Goal: Task Accomplishment & Management: Manage account settings

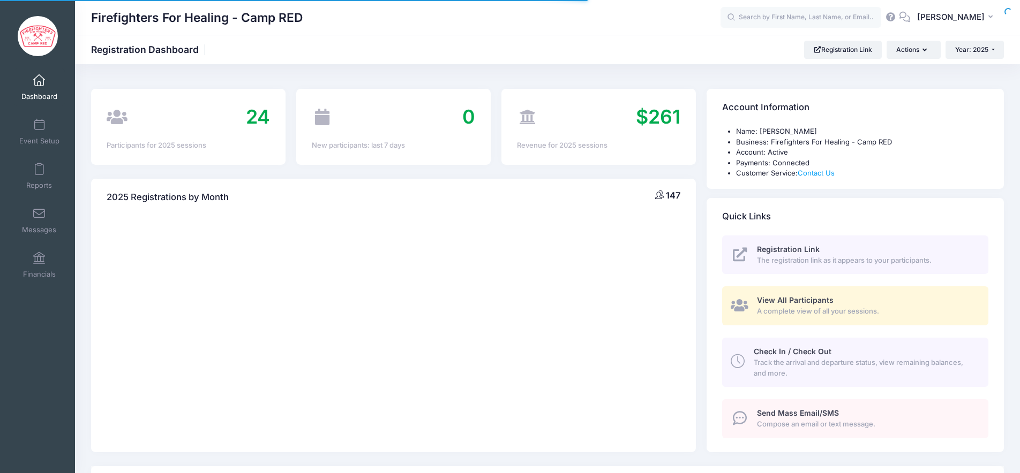
select select
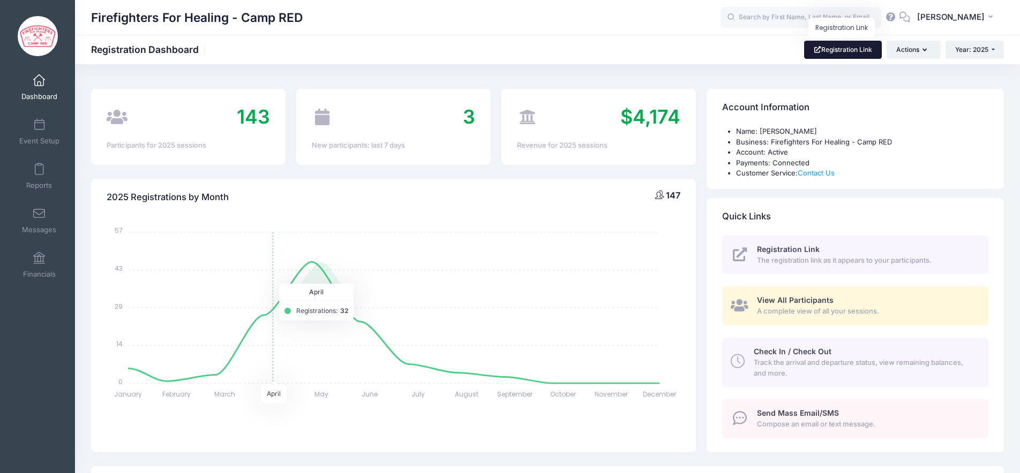
click at [835, 52] on link "Registration Link" at bounding box center [843, 50] width 78 height 18
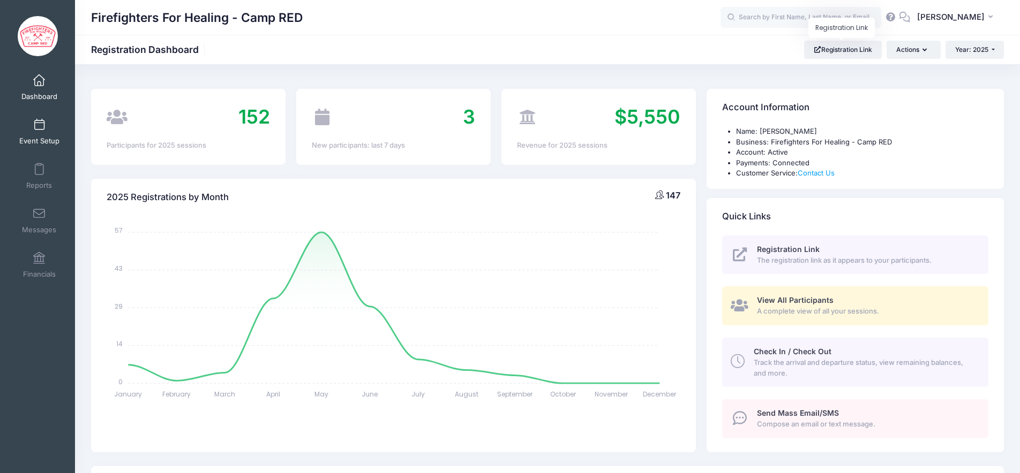
click at [42, 137] on span "Event Setup" at bounding box center [39, 141] width 40 height 9
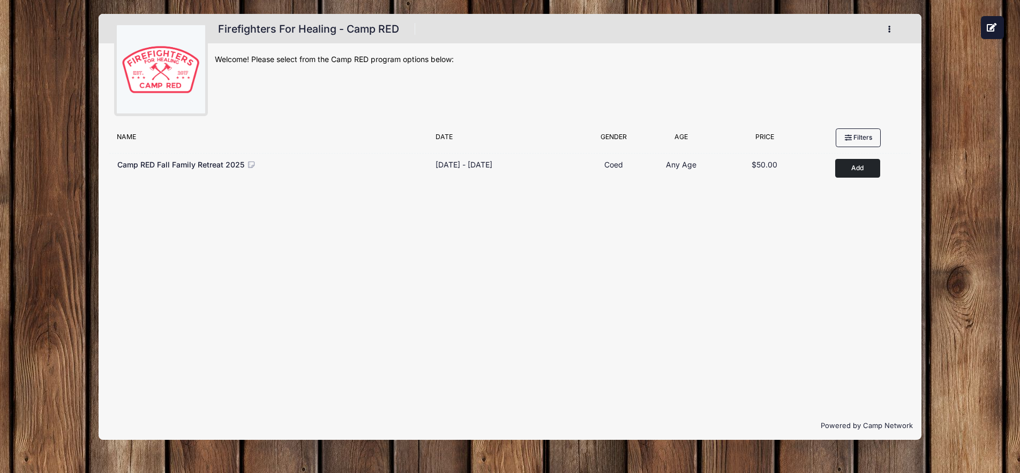
click at [48, 280] on div "Firefighters For Healing - Camp RED Register My Profile My Events" at bounding box center [509, 227] width 987 height 454
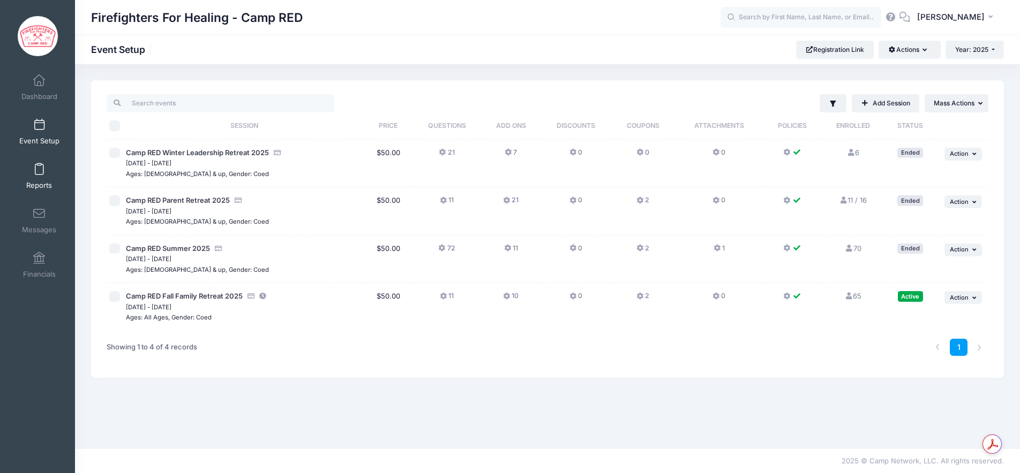
click at [41, 176] on link "Reports" at bounding box center [39, 175] width 51 height 37
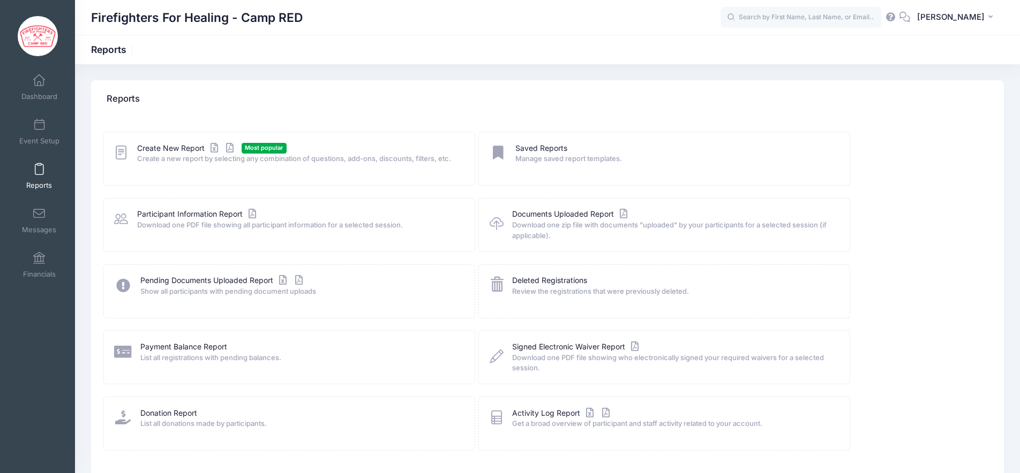
click at [150, 154] on span "Create a new report by selecting any combination of questions, add-ons, discoun…" at bounding box center [298, 159] width 323 height 11
click at [160, 149] on link "Create New Report" at bounding box center [187, 148] width 100 height 11
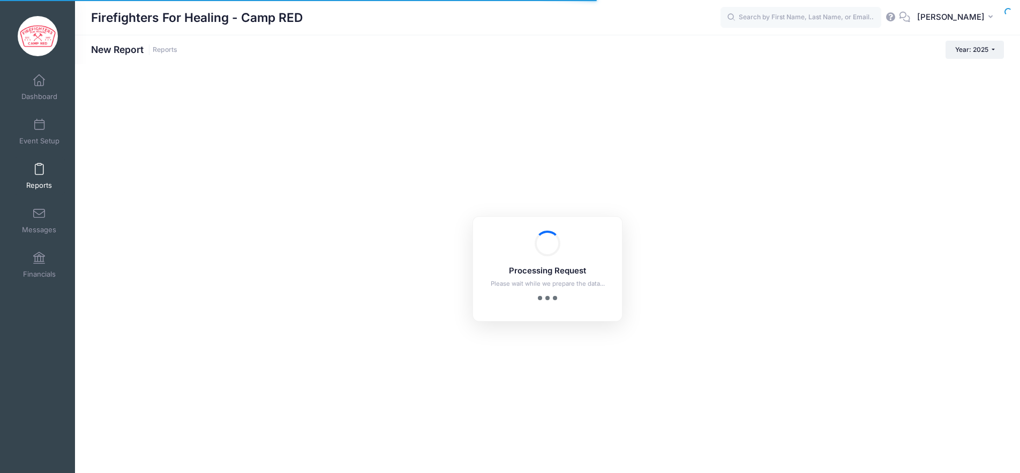
checkbox input "true"
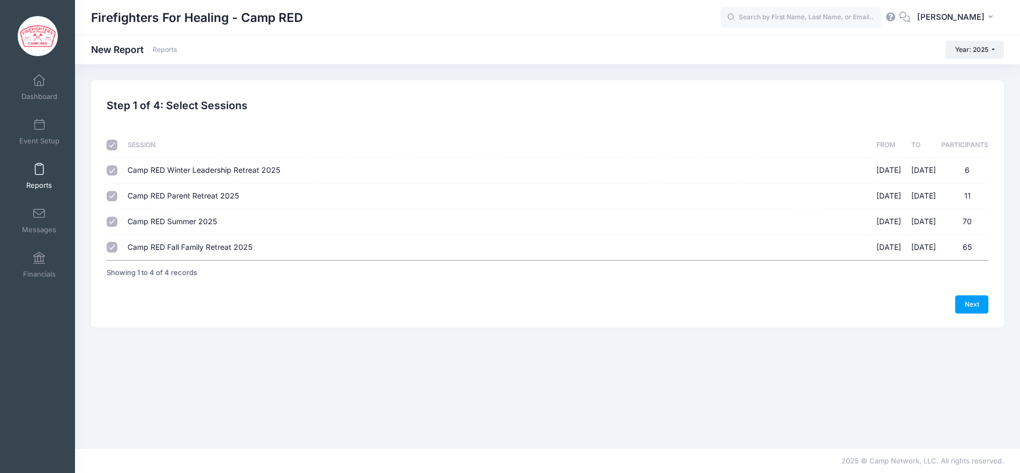
click at [112, 144] on input "checkbox" at bounding box center [112, 145] width 11 height 11
checkbox input "false"
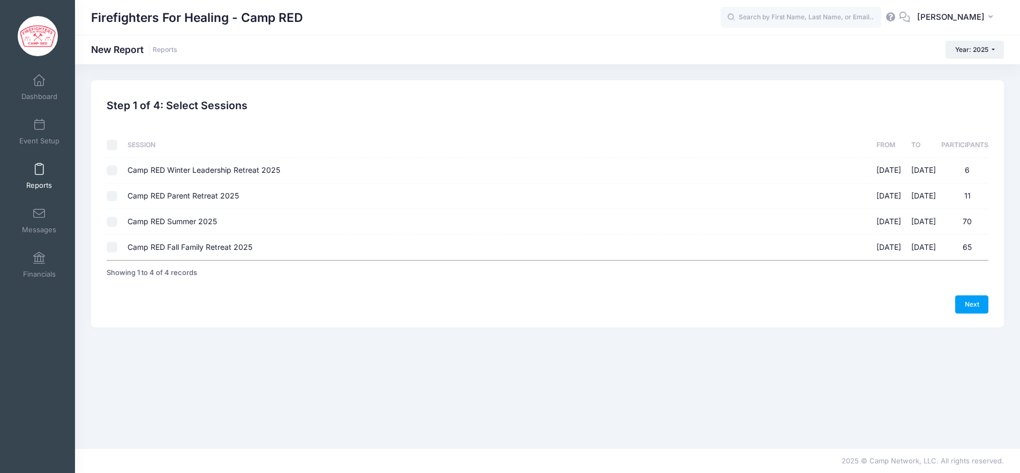
click at [112, 247] on input "Camp RED Fall Family Retreat 2025 10/17/2025 - 10/19/2025 65" at bounding box center [112, 247] width 11 height 11
checkbox input "true"
click at [972, 301] on link "Next" at bounding box center [971, 305] width 33 height 18
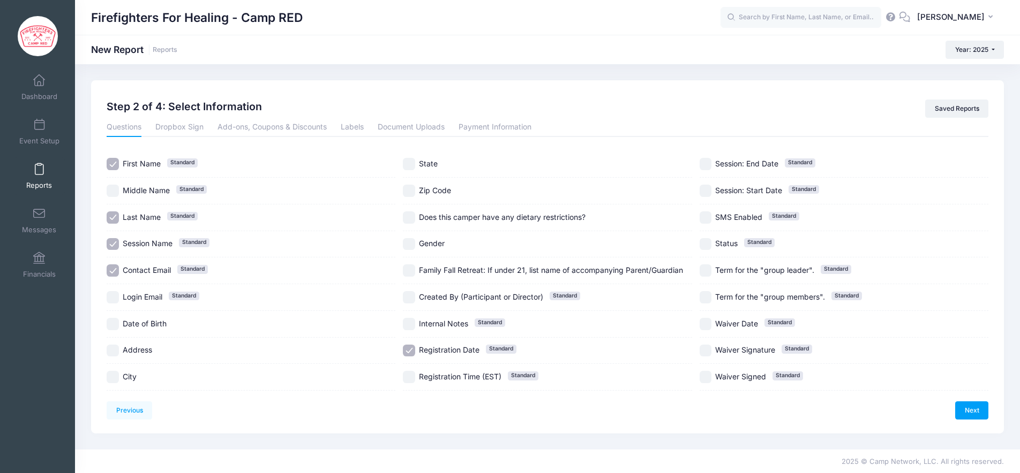
click at [112, 246] on input "Session Name Standard" at bounding box center [113, 244] width 12 height 12
checkbox input "false"
click at [115, 323] on input "Date of Birth" at bounding box center [113, 324] width 12 height 12
checkbox input "true"
click at [409, 215] on input "Does this camper have any dietary restrictions?" at bounding box center [409, 218] width 12 height 12
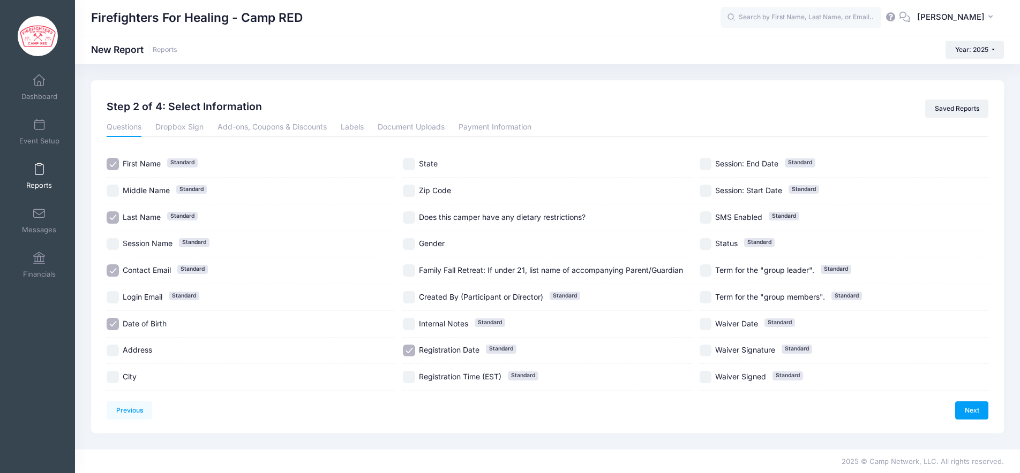
checkbox input "true"
click at [412, 271] on input "Family Fall Retreat: If under 21, list name of accompanying Parent/Guardian" at bounding box center [409, 271] width 12 height 12
checkbox input "true"
click at [410, 349] on input "Registration Date Standard" at bounding box center [409, 351] width 12 height 12
checkbox input "false"
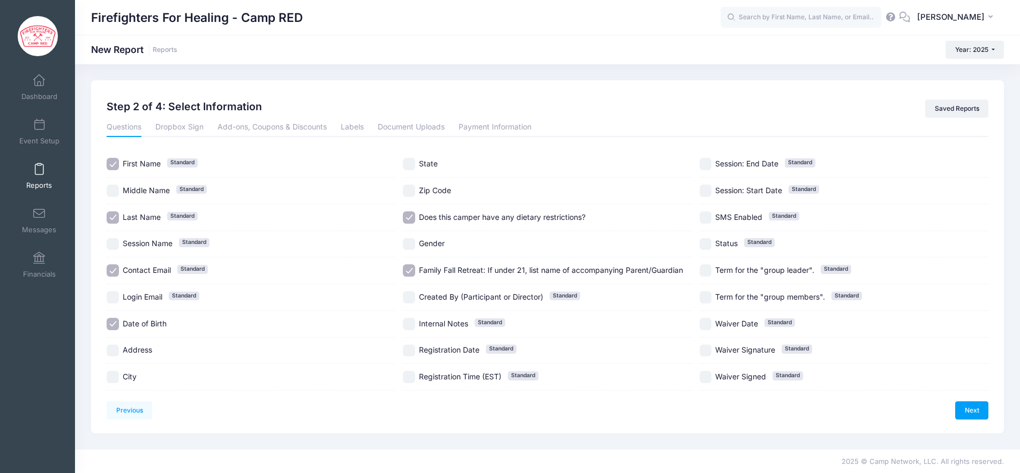
scroll to position [1, 0]
click at [709, 323] on input "Waiver Date Standard" at bounding box center [705, 324] width 12 height 12
checkbox input "true"
drag, startPoint x: 707, startPoint y: 342, endPoint x: 708, endPoint y: 352, distance: 10.2
click at [707, 343] on div "Waiver Signature Standard" at bounding box center [843, 350] width 289 height 27
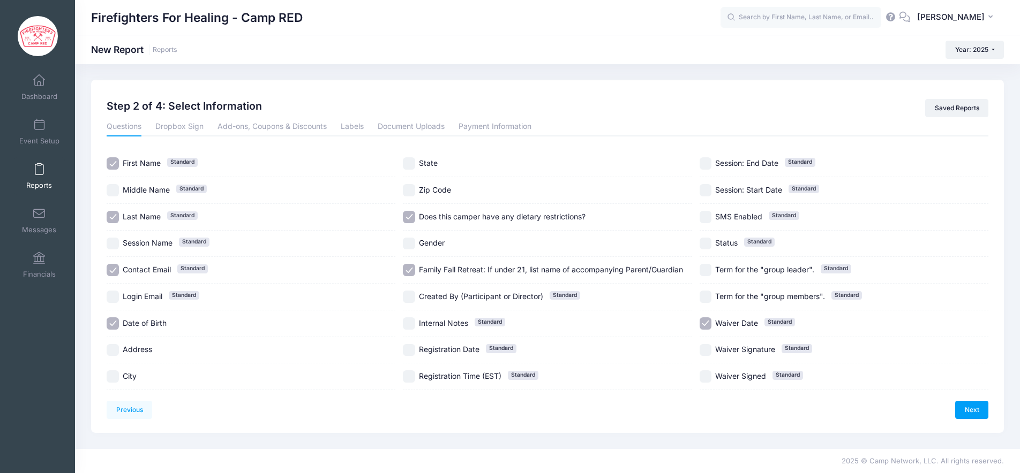
checkbox input "true"
drag, startPoint x: 707, startPoint y: 375, endPoint x: 705, endPoint y: 354, distance: 21.6
click at [707, 375] on input "Waiver Signed Standard" at bounding box center [705, 377] width 12 height 12
checkbox input "true"
click at [703, 345] on input "Waiver Signature Standard" at bounding box center [705, 350] width 12 height 12
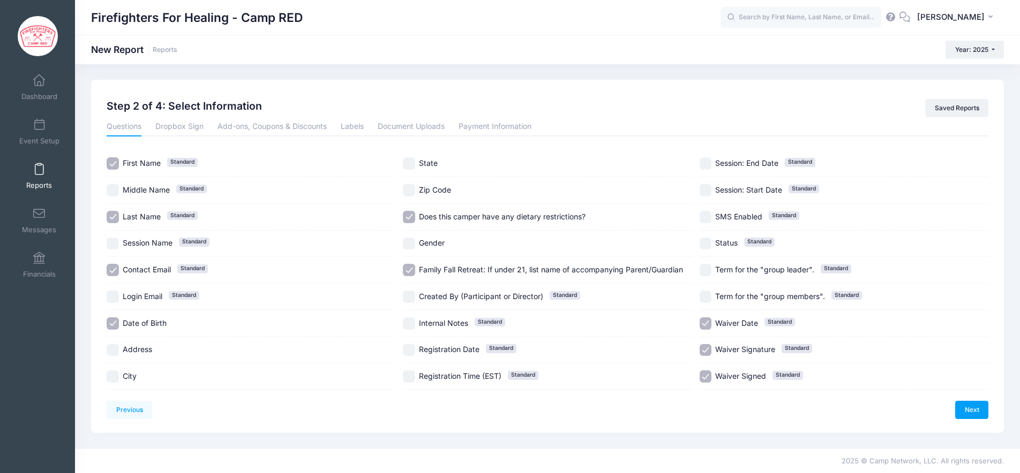
checkbox input "false"
click at [704, 324] on input "Waiver Date Standard" at bounding box center [705, 324] width 12 height 12
checkbox input "false"
click at [973, 410] on link "Next" at bounding box center [971, 410] width 33 height 18
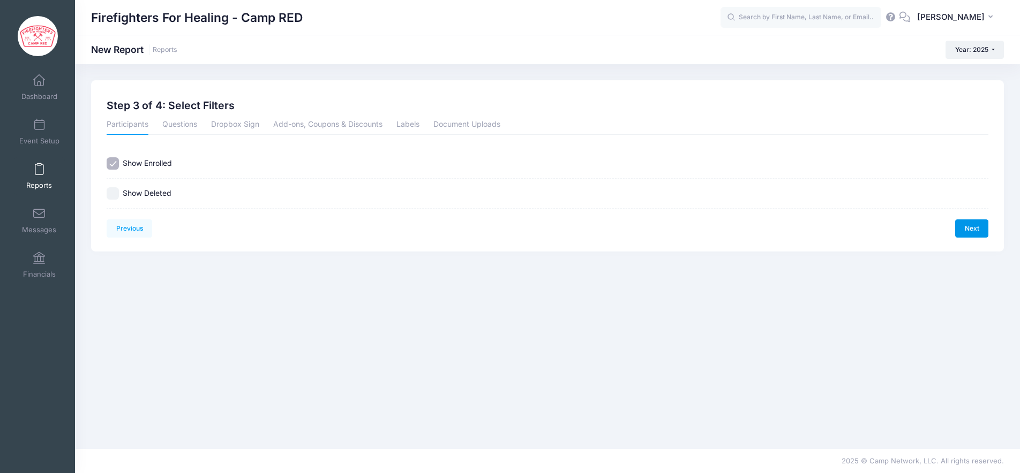
click at [968, 229] on link "Next" at bounding box center [971, 229] width 33 height 18
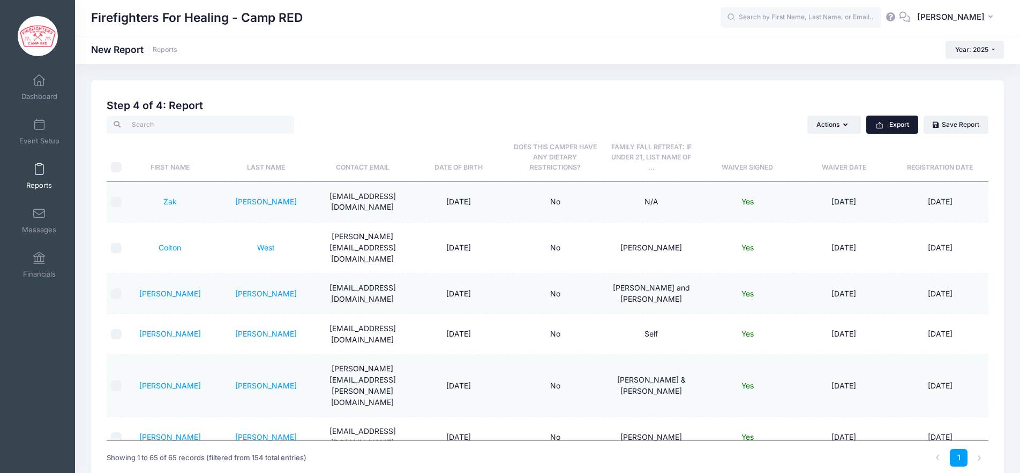
click at [902, 128] on button "Export" at bounding box center [892, 125] width 52 height 18
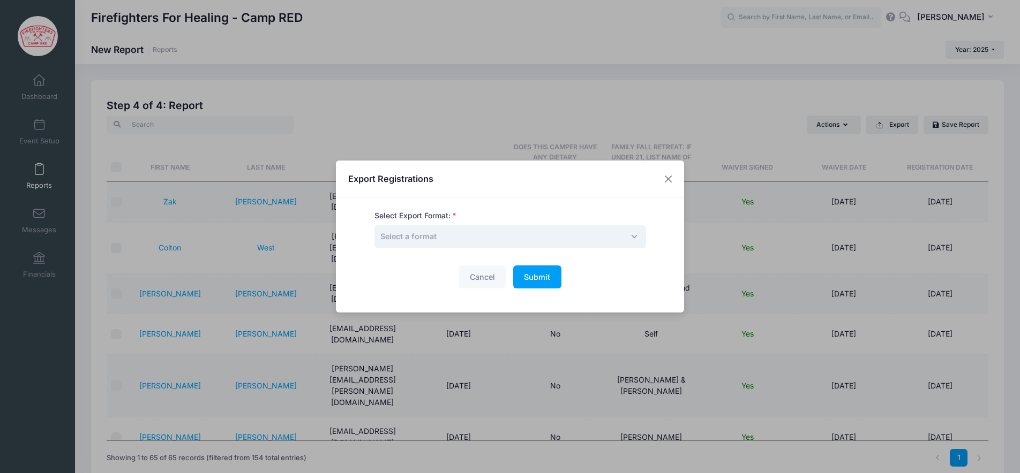
click at [477, 238] on span "Select a format" at bounding box center [509, 236] width 271 height 23
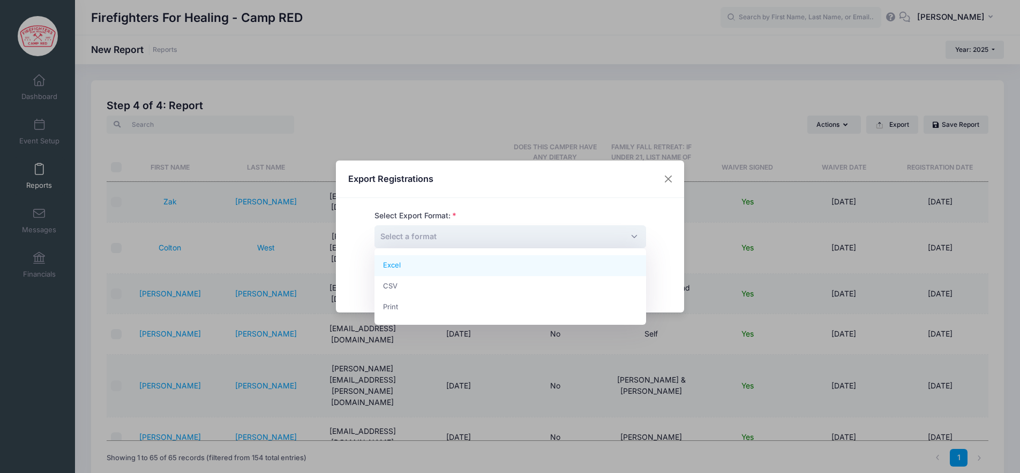
select select "excel"
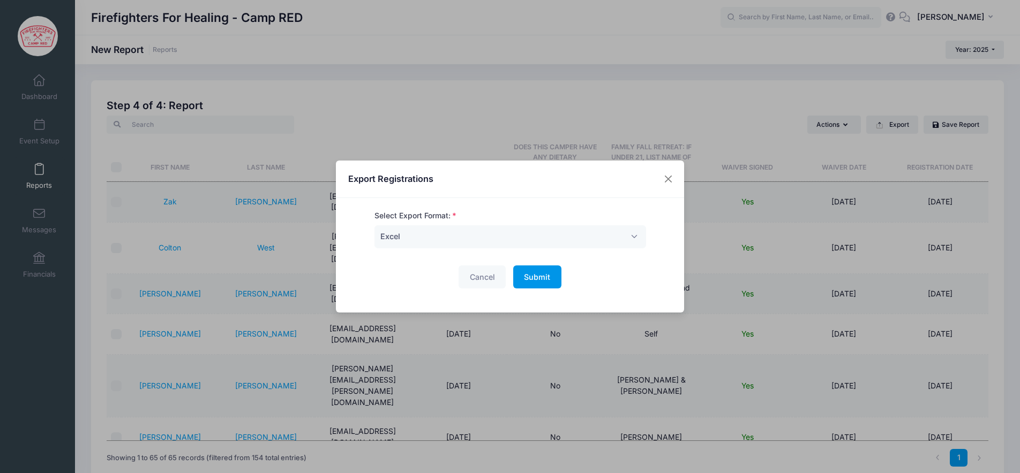
click at [537, 280] on span "Submit" at bounding box center [537, 277] width 26 height 9
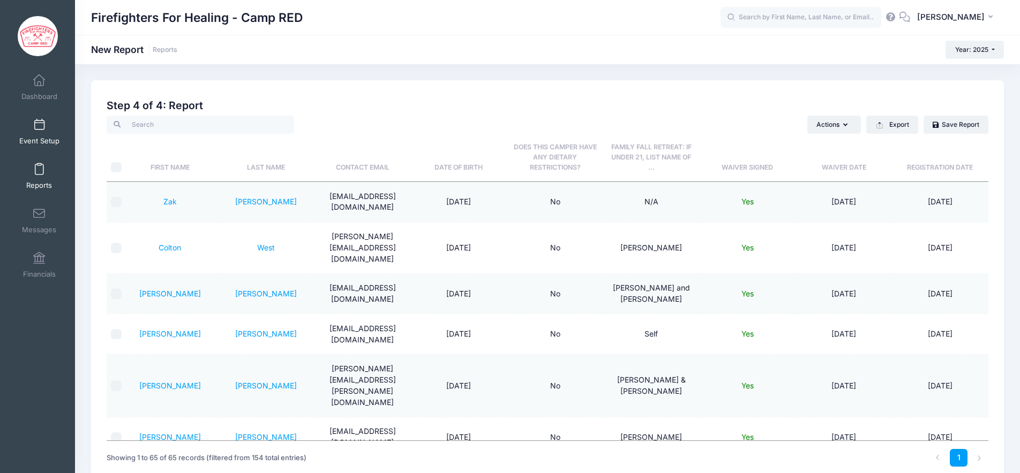
click at [36, 134] on link "Event Setup" at bounding box center [39, 131] width 51 height 37
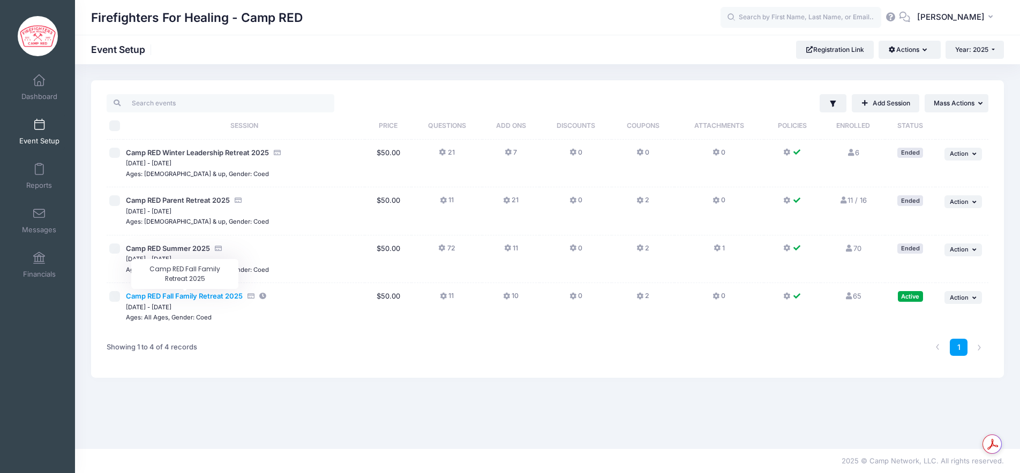
click at [198, 296] on span "Camp RED Fall Family Retreat 2025" at bounding box center [184, 296] width 117 height 9
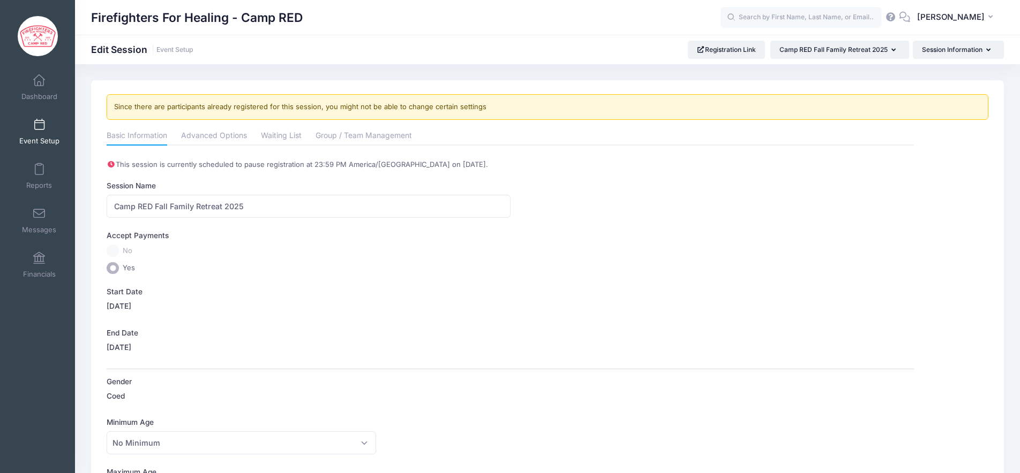
click at [39, 125] on span at bounding box center [39, 125] width 0 height 12
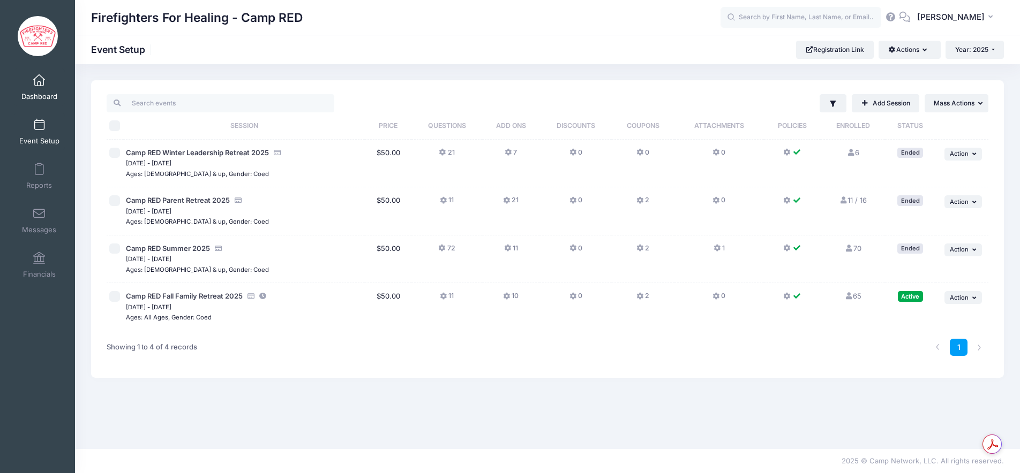
click at [42, 97] on span "Dashboard" at bounding box center [39, 96] width 36 height 9
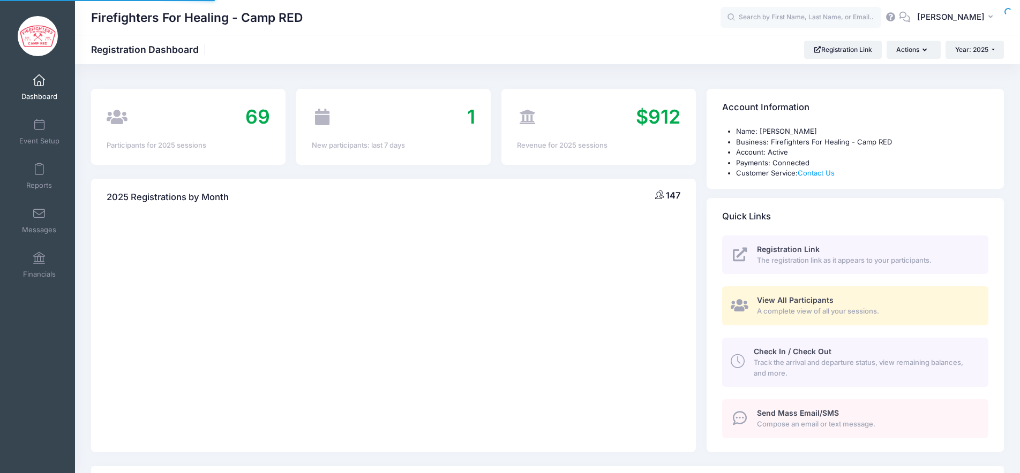
select select
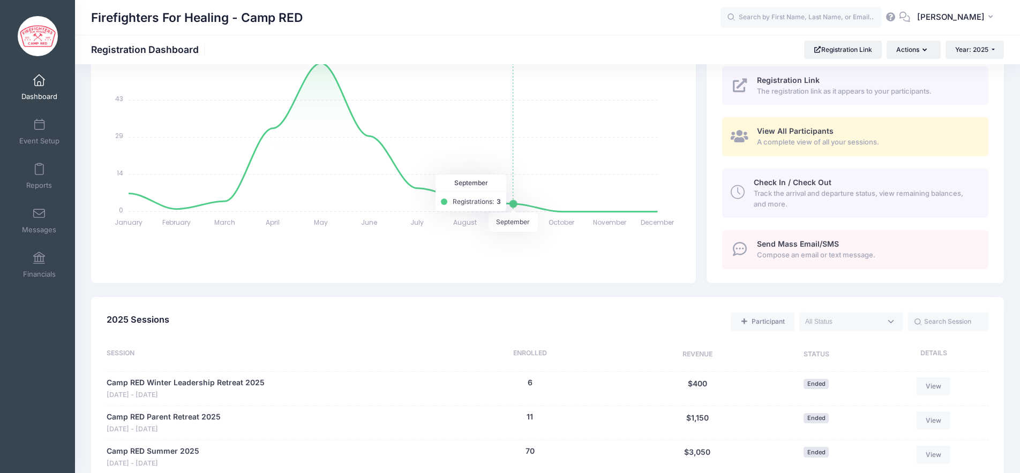
scroll to position [171, 0]
click at [769, 131] on span "View All Participants" at bounding box center [795, 129] width 77 height 9
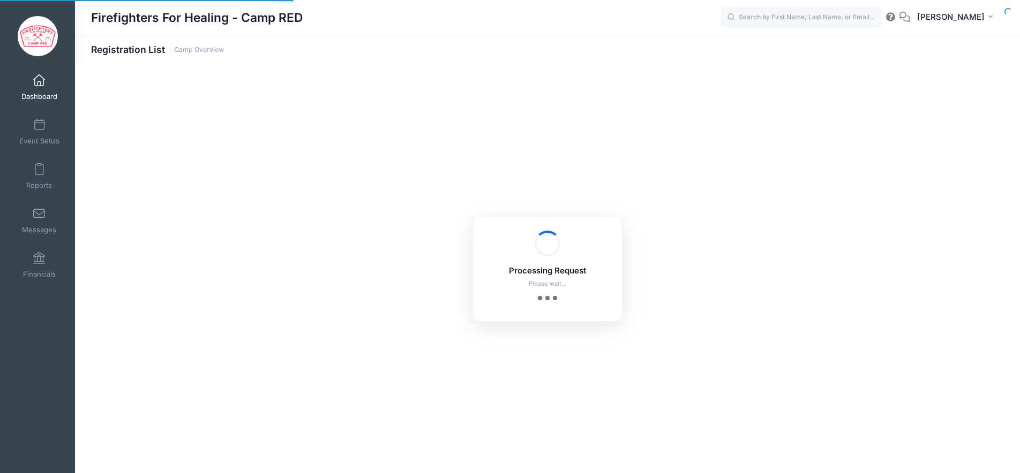
select select "10"
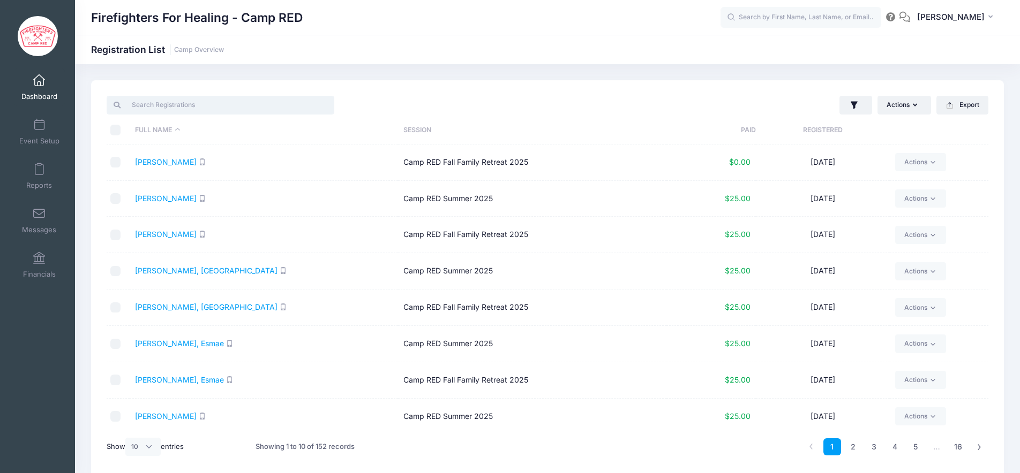
click at [189, 108] on input "search" at bounding box center [221, 105] width 228 height 18
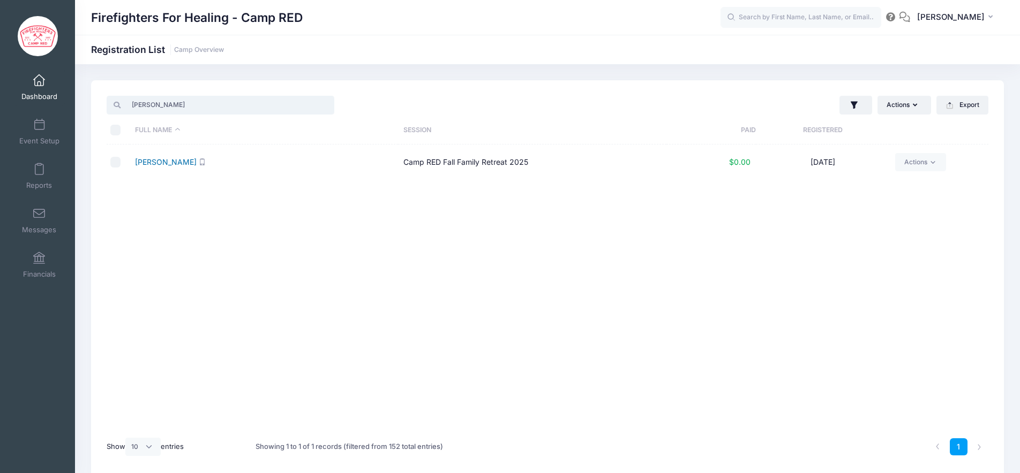
type input "meyer"
click at [150, 164] on link "[PERSON_NAME]" at bounding box center [166, 161] width 62 height 9
click at [41, 133] on link "Event Setup" at bounding box center [39, 131] width 51 height 37
